Goal: Task Accomplishment & Management: Manage account settings

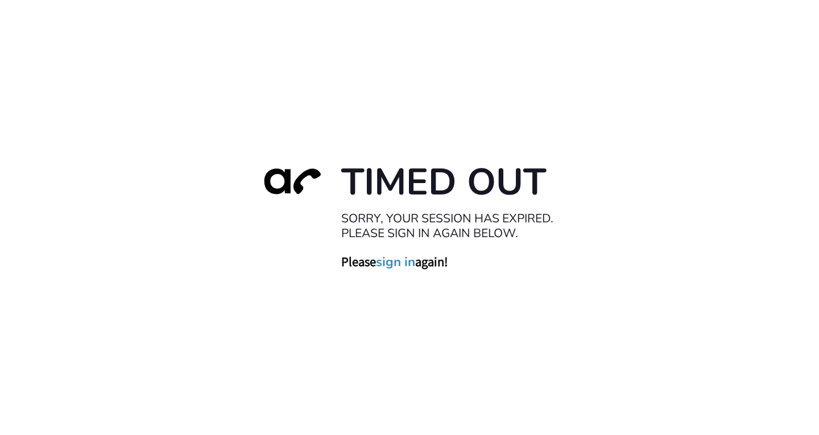
click at [406, 264] on link "sign in" at bounding box center [395, 262] width 39 height 16
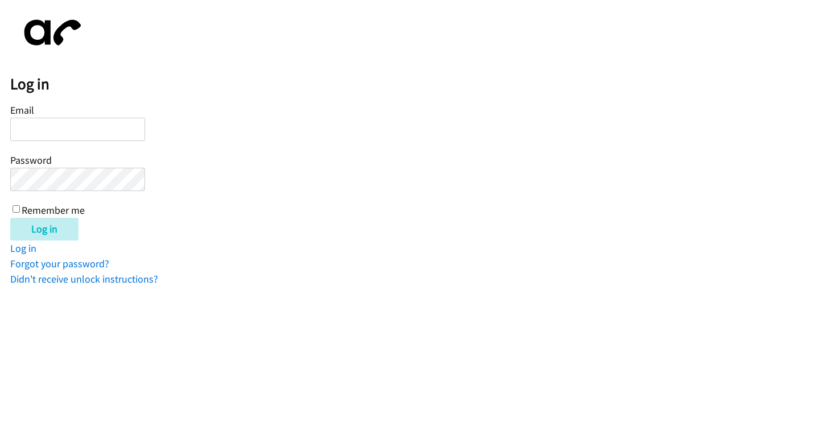
click at [69, 134] on input "Email" at bounding box center [77, 129] width 135 height 23
type input "ebuenafe@lendingpoint.com"
click at [10, 218] on input "Log in" at bounding box center [44, 229] width 68 height 23
